Goal: Information Seeking & Learning: Learn about a topic

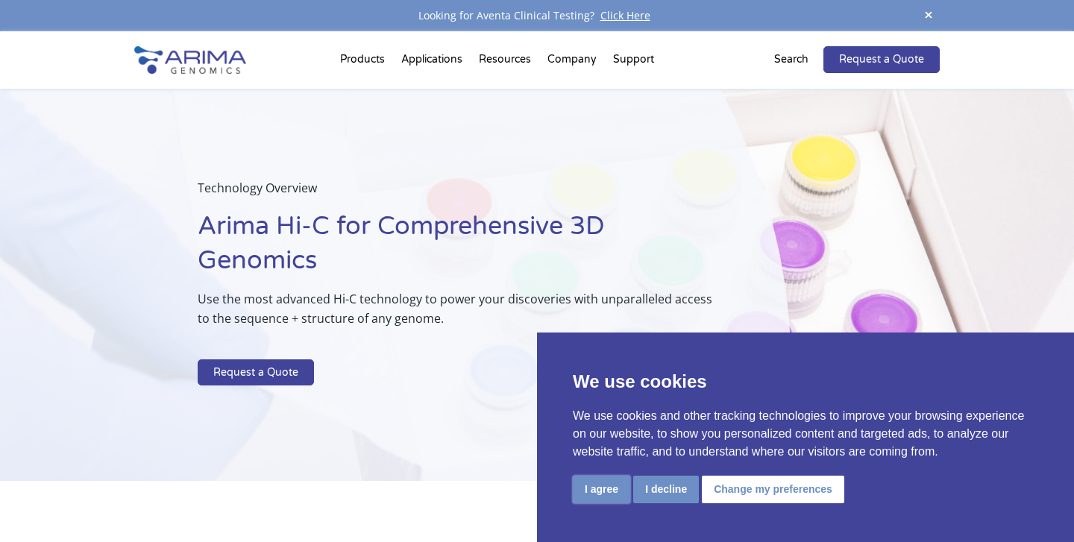
click at [598, 497] on button "I agree" at bounding box center [601, 490] width 57 height 28
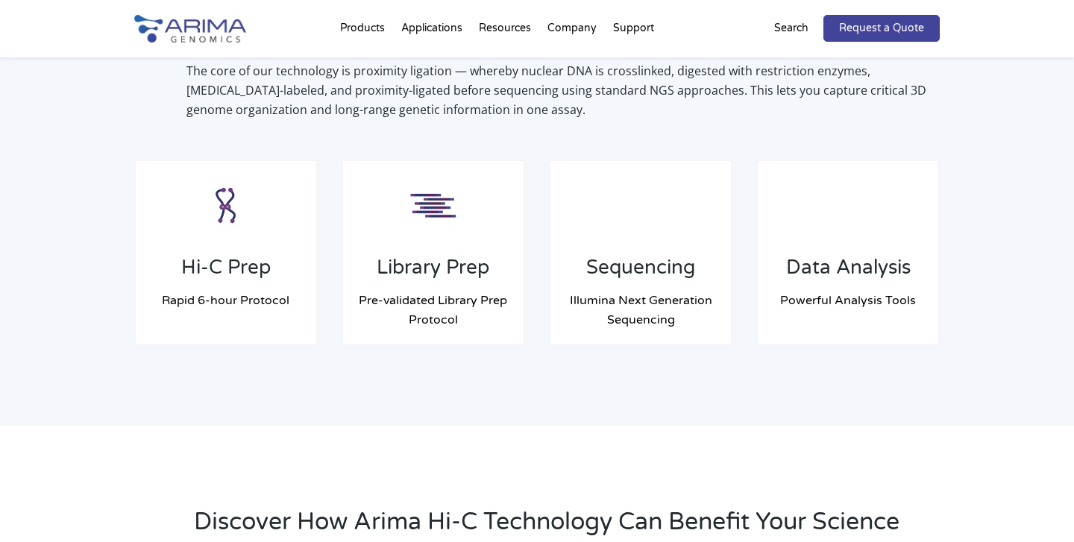
scroll to position [1228, 0]
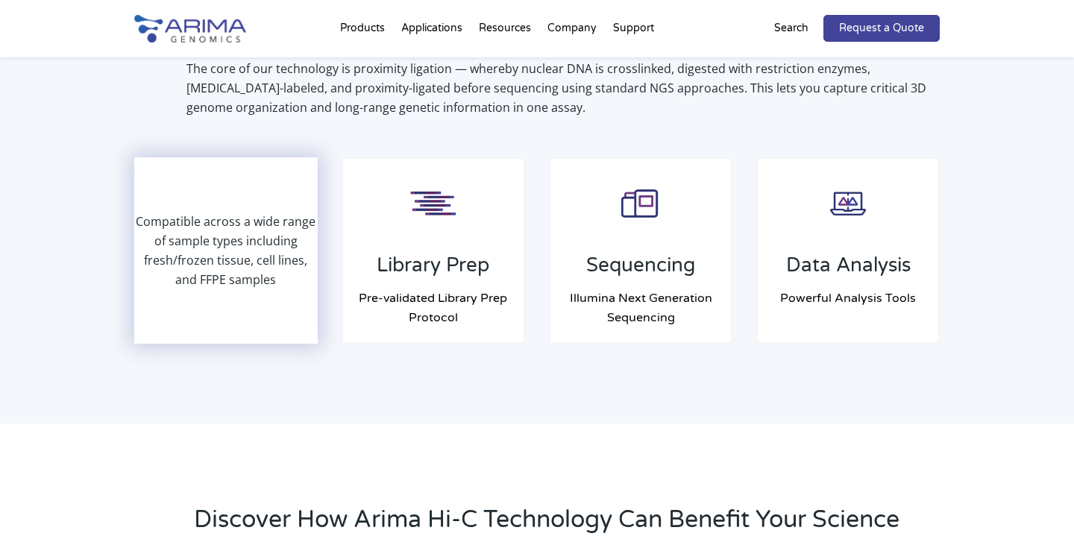
click at [250, 281] on p "Compatible across a wide range of sample types including fresh/frozen tissue, c…" at bounding box center [226, 251] width 181 height 78
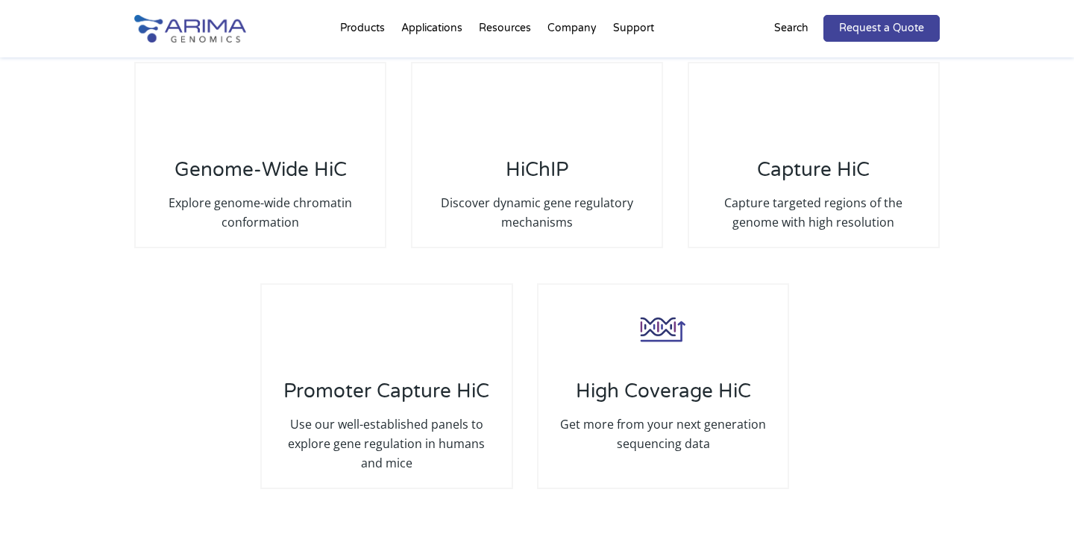
scroll to position [2909, 0]
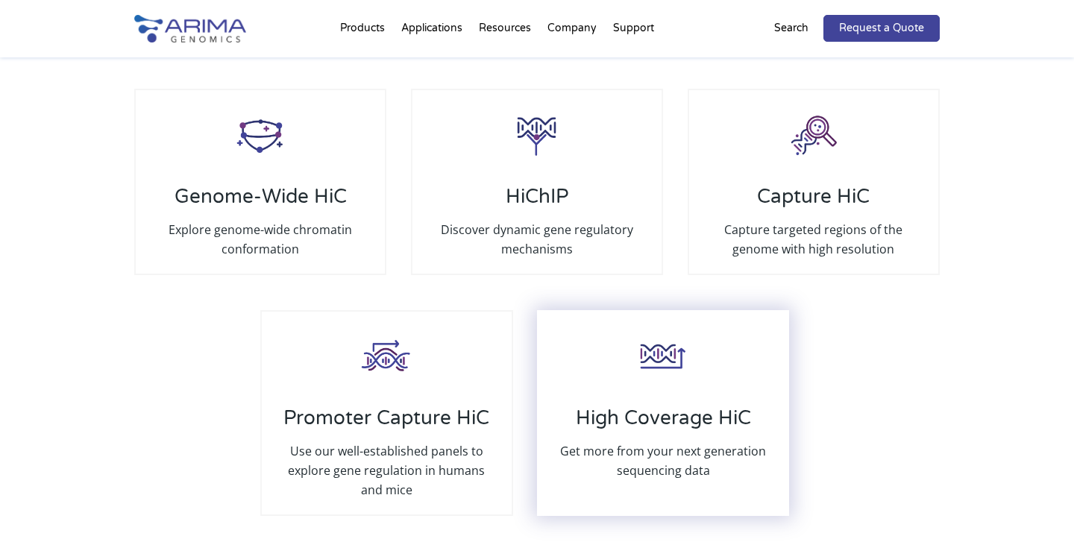
click at [621, 357] on div "High Coverage HiC Get more from your next generation sequencing data" at bounding box center [663, 413] width 252 height 206
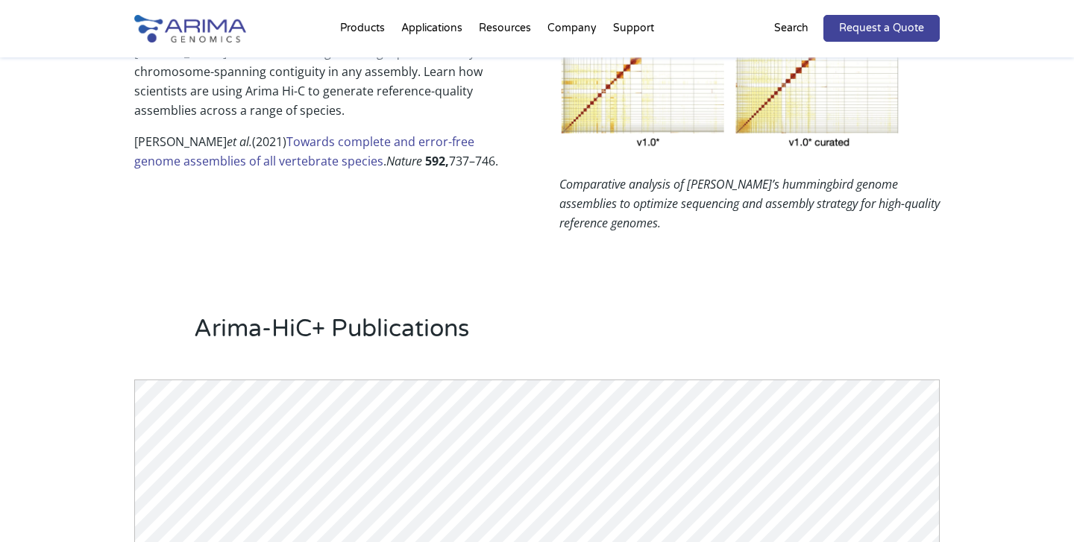
scroll to position [1130, 0]
